Goal: Obtain resource: Obtain resource

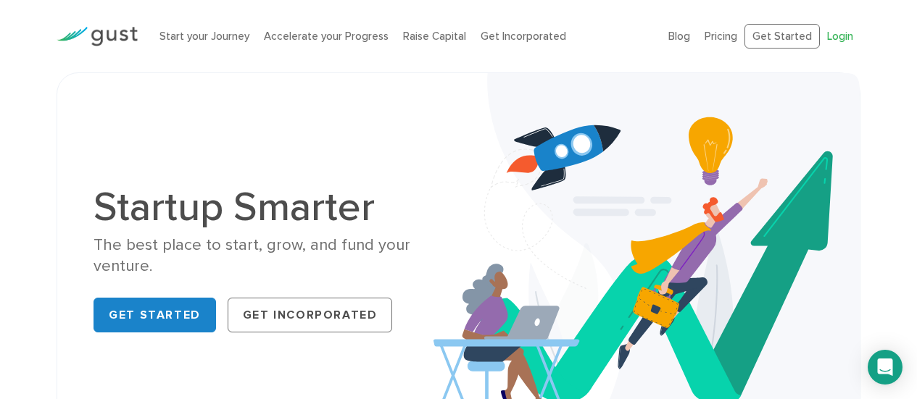
click at [837, 35] on link "Login" at bounding box center [840, 36] width 26 height 13
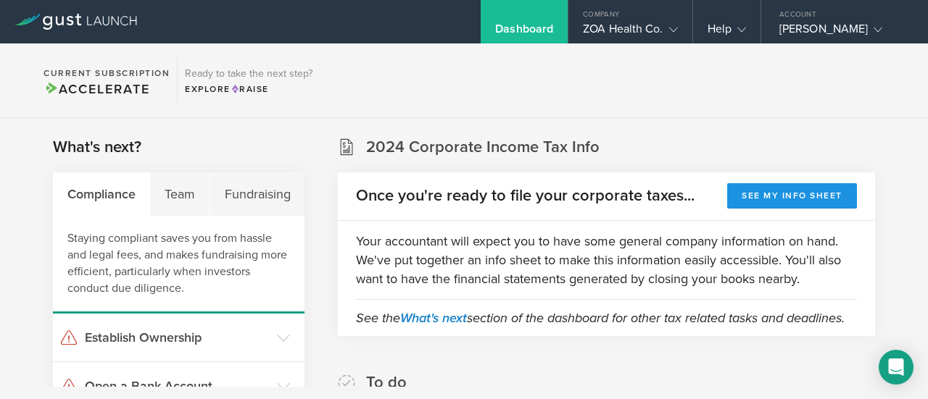
click at [739, 197] on button "See my info sheet" at bounding box center [792, 195] width 130 height 25
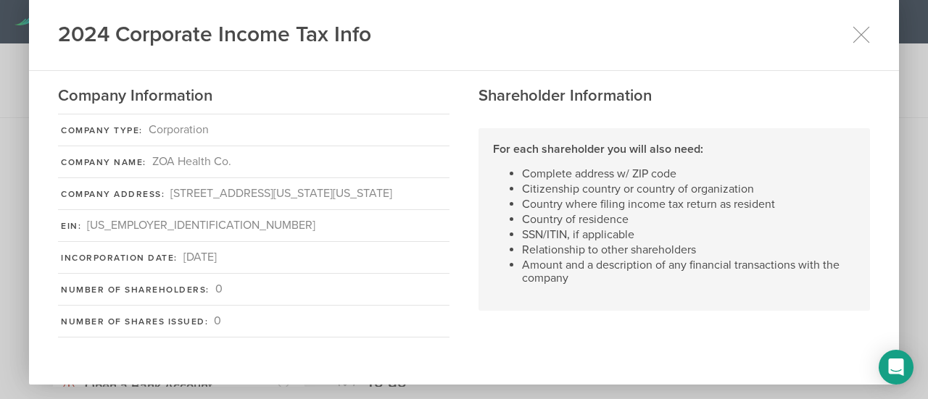
scroll to position [36, 0]
click at [899, 145] on div "2024 Corporate Income Tax Info Company Information Company Type: Corporation Co…" at bounding box center [464, 199] width 928 height 399
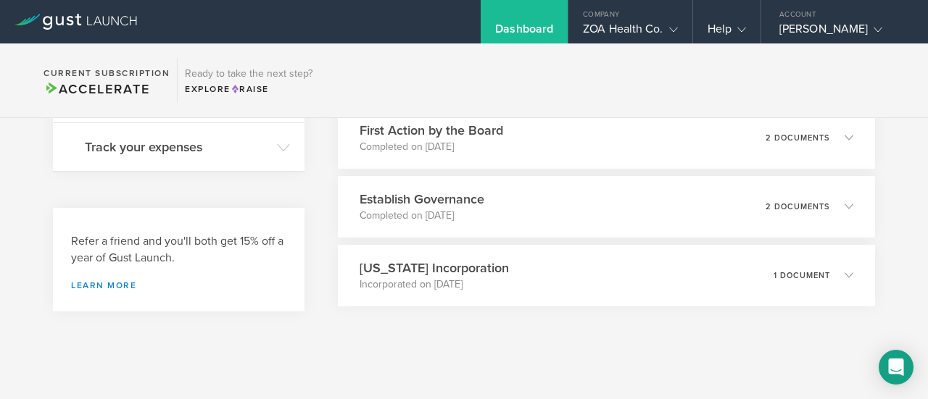
scroll to position [599, 0]
click at [841, 281] on icon at bounding box center [846, 274] width 24 height 13
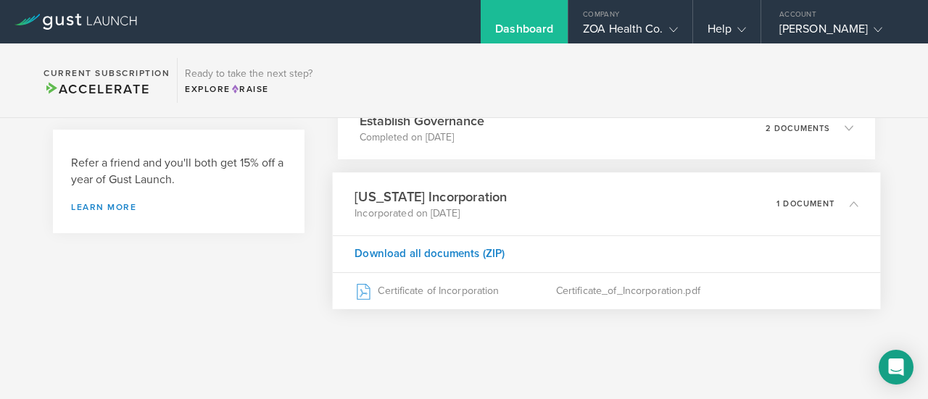
scroll to position [677, 0]
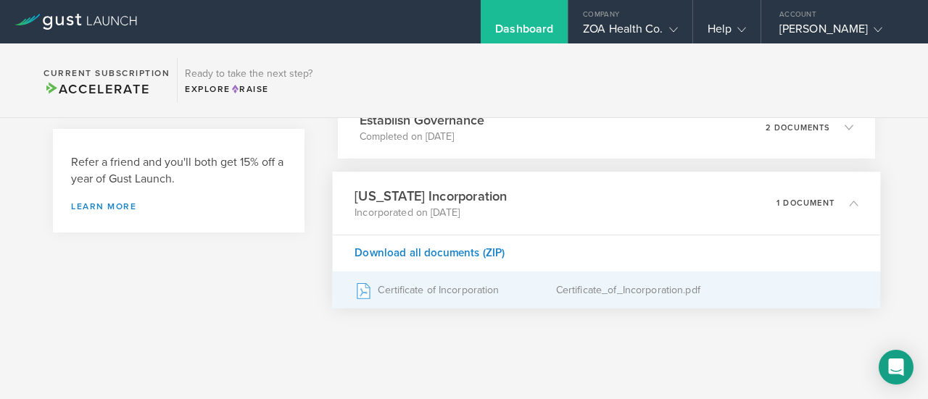
click at [464, 308] on div "Certificate of Incorporation" at bounding box center [455, 290] width 201 height 36
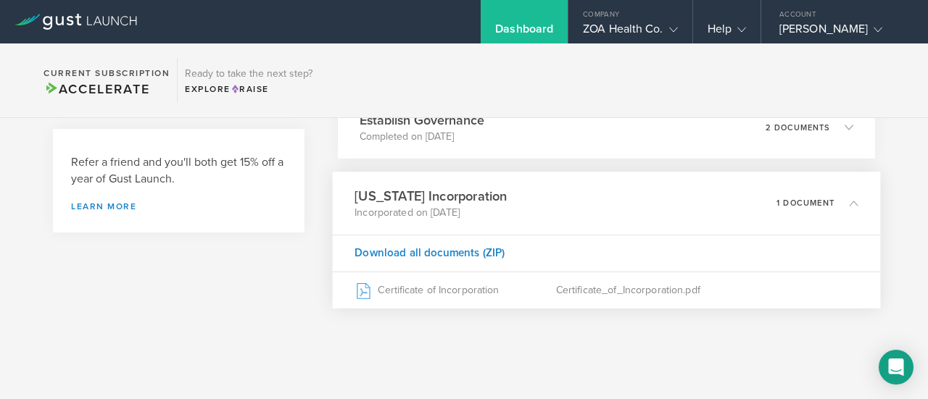
click at [450, 206] on h3 "Delaware Incorporation" at bounding box center [431, 196] width 152 height 20
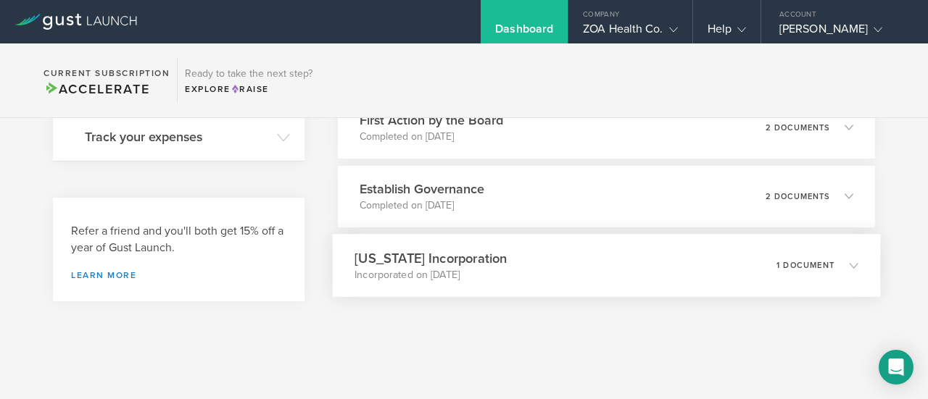
scroll to position [626, 0]
click at [442, 188] on h3 "Establish Governance" at bounding box center [418, 190] width 127 height 20
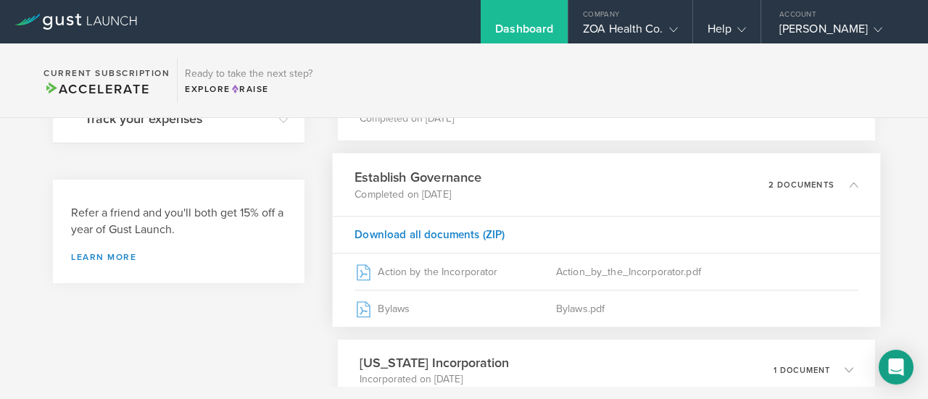
scroll to position [677, 0]
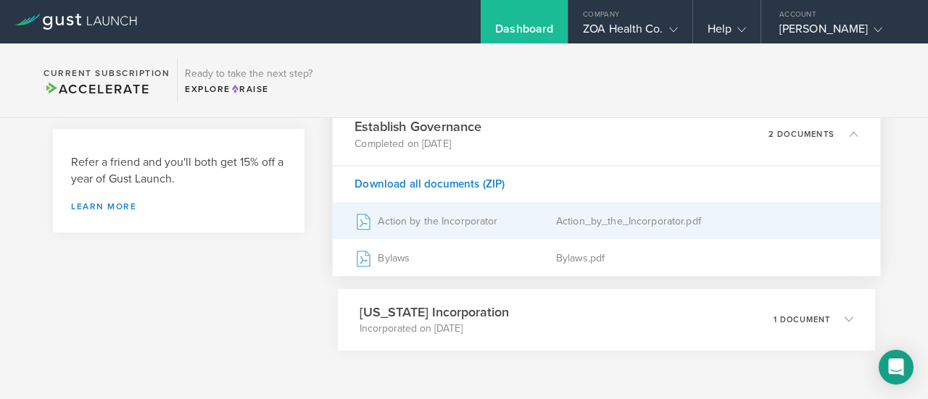
click at [427, 239] on div "Action by the Incorporator" at bounding box center [455, 221] width 201 height 36
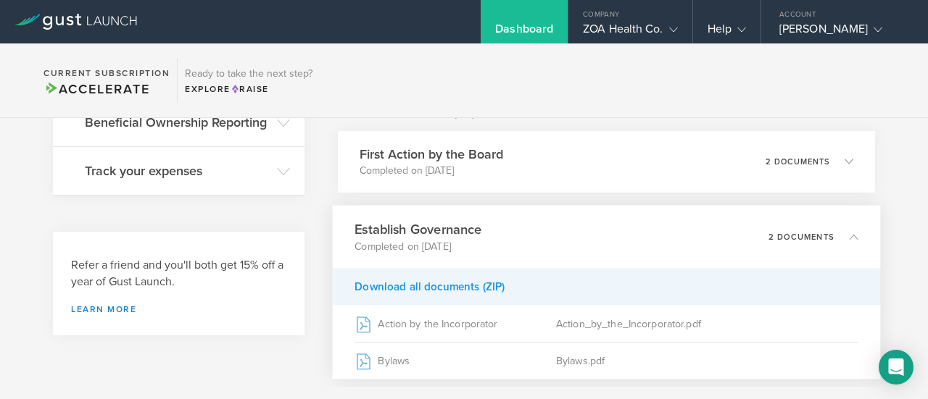
scroll to position [572, 0]
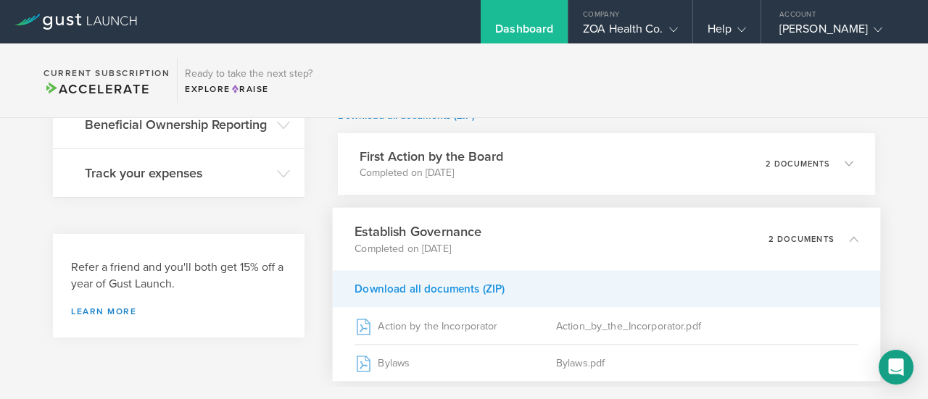
click at [513, 183] on div "First Action by the Board Completed on Aug 15, 2022 2 documents" at bounding box center [606, 164] width 537 height 62
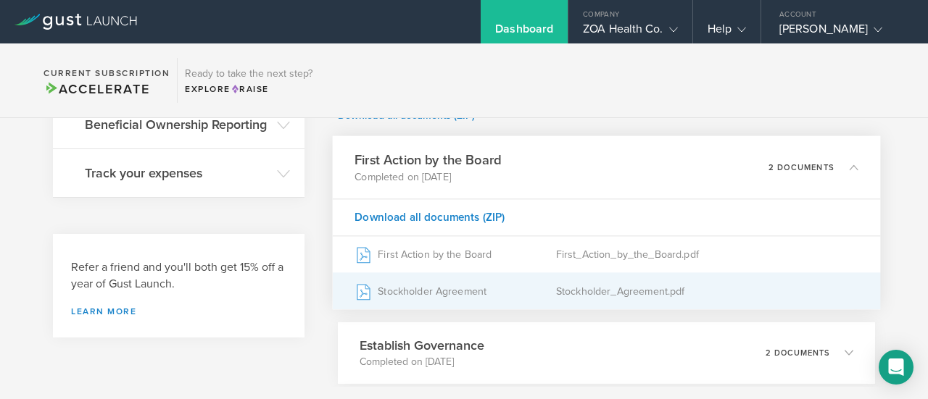
click at [430, 307] on div "Stockholder Agreement" at bounding box center [455, 291] width 201 height 36
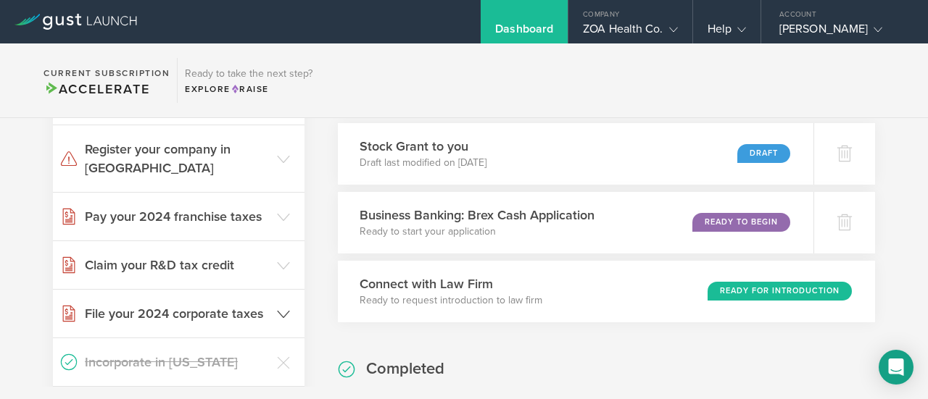
scroll to position [283, 0]
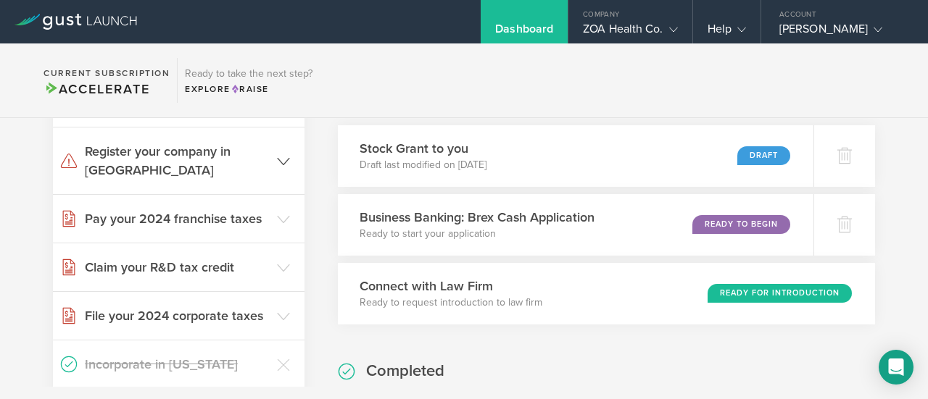
click at [275, 163] on header "Register your company in NY" at bounding box center [178, 161] width 251 height 67
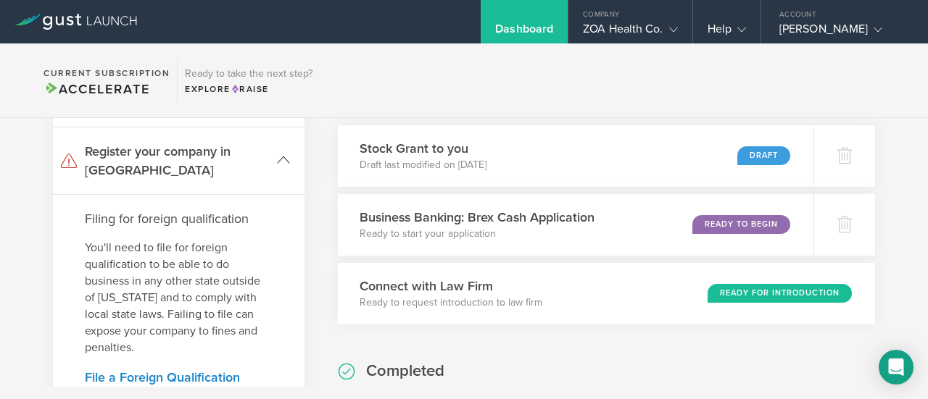
click at [275, 163] on header "Register your company in NY" at bounding box center [178, 161] width 251 height 67
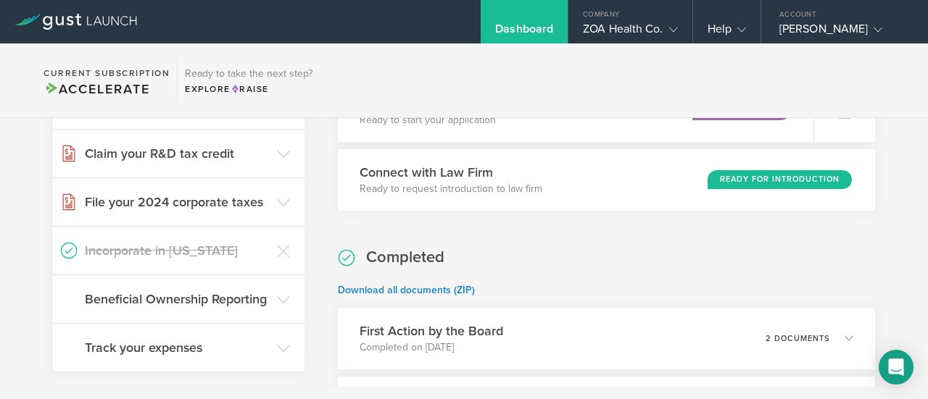
scroll to position [398, 0]
click at [277, 196] on icon at bounding box center [283, 202] width 13 height 13
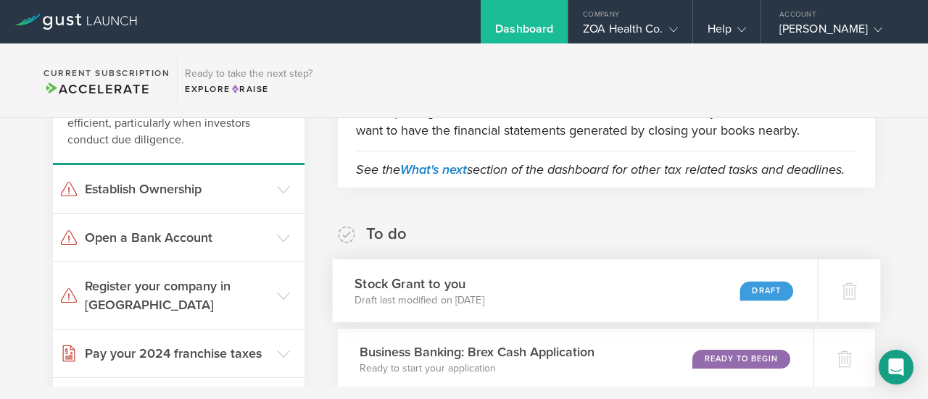
scroll to position [0, 0]
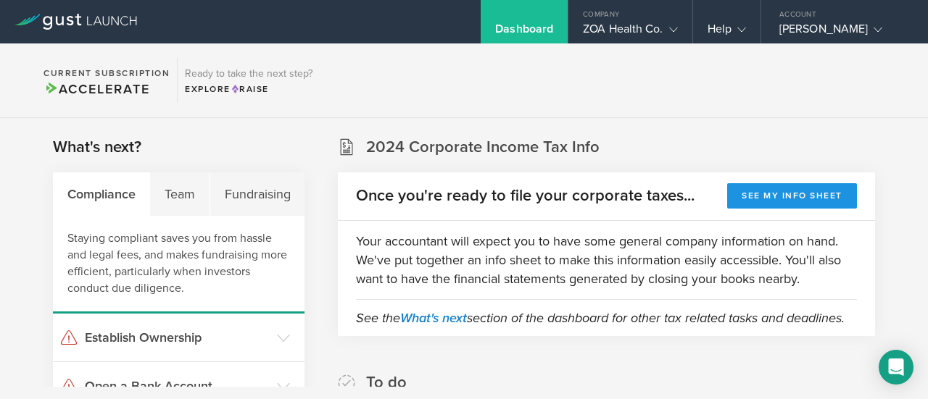
click at [777, 191] on button "See my info sheet" at bounding box center [792, 195] width 130 height 25
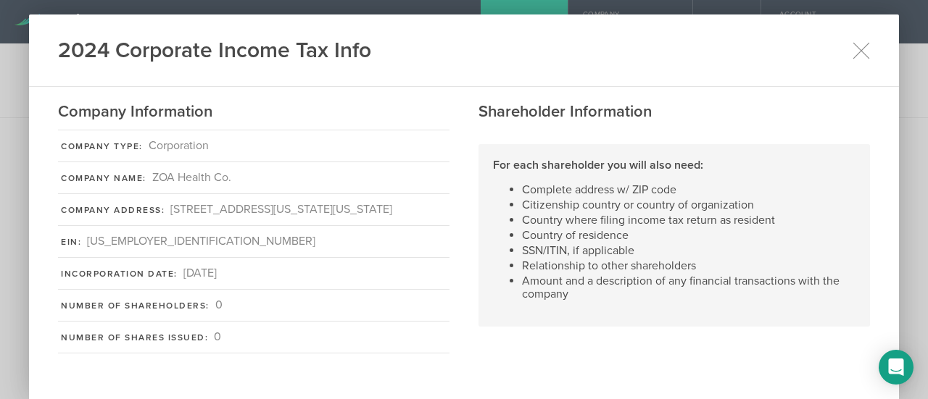
scroll to position [36, 0]
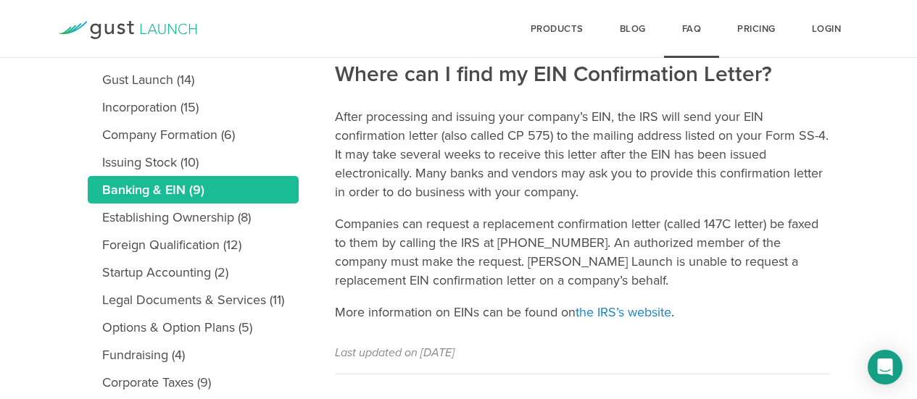
scroll to position [199, 0]
click at [619, 304] on link "the IRS’s website" at bounding box center [623, 312] width 96 height 16
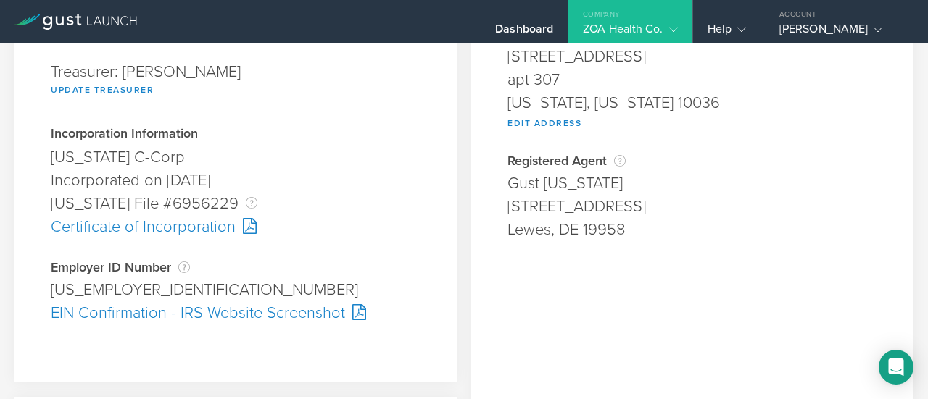
scroll to position [303, 0]
click at [284, 317] on div "EIN Confirmation - IRS Website Screenshot" at bounding box center [236, 312] width 370 height 23
